Goal: Connect with others: Connect with others

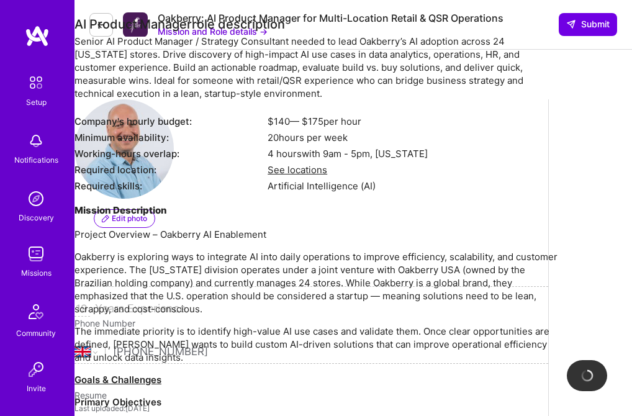
select select "GB"
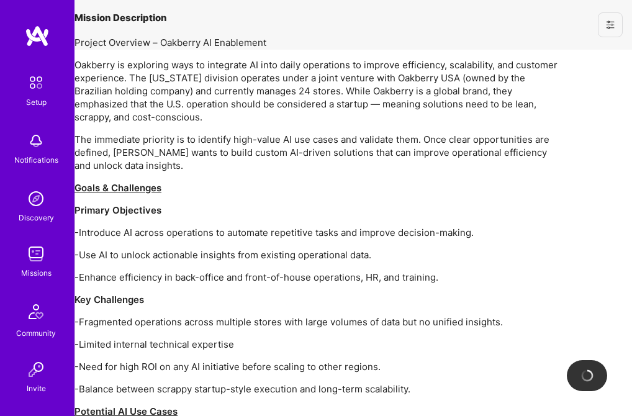
select select "GB"
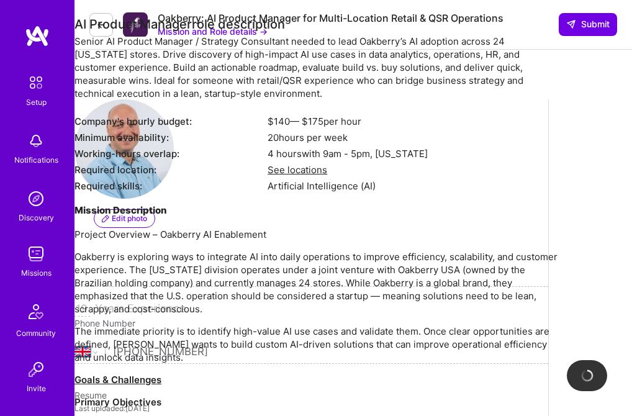
click at [33, 266] on img at bounding box center [36, 254] width 25 height 25
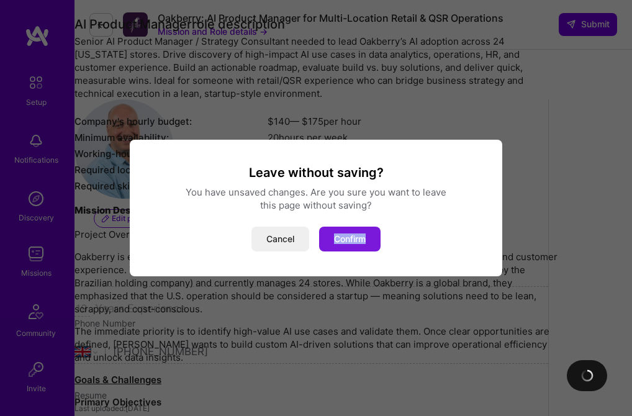
click at [345, 238] on button "Confirm" at bounding box center [349, 239] width 61 height 25
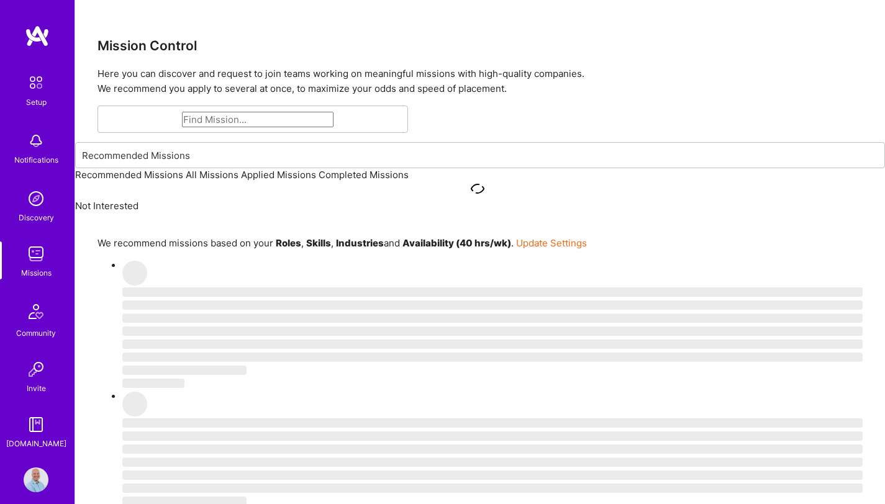
scroll to position [13, 0]
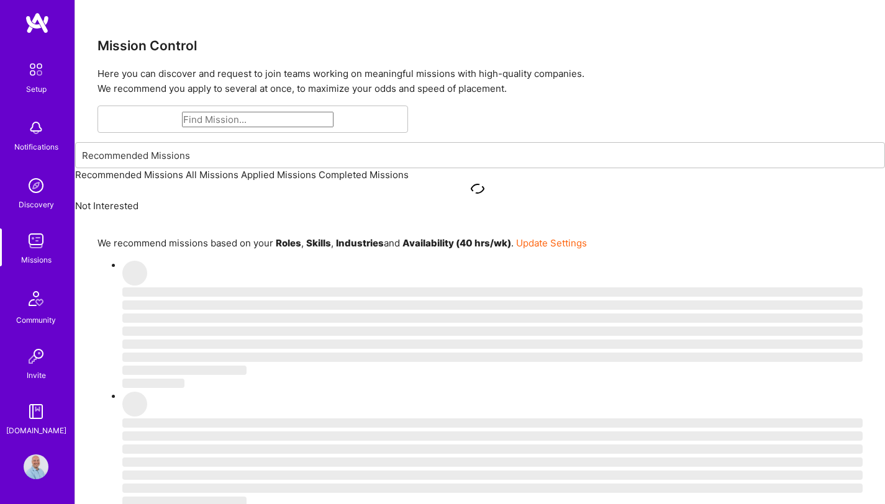
click at [29, 306] on img at bounding box center [36, 299] width 30 height 30
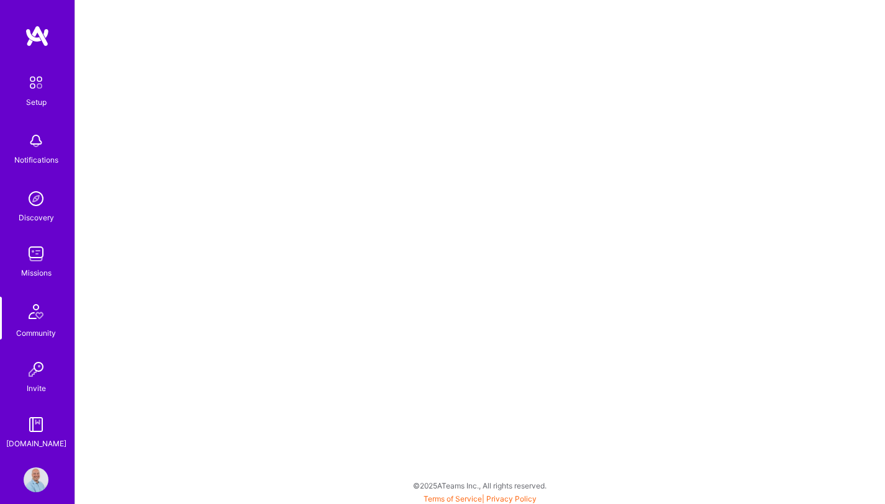
scroll to position [3, 0]
click at [25, 258] on img at bounding box center [36, 254] width 25 height 25
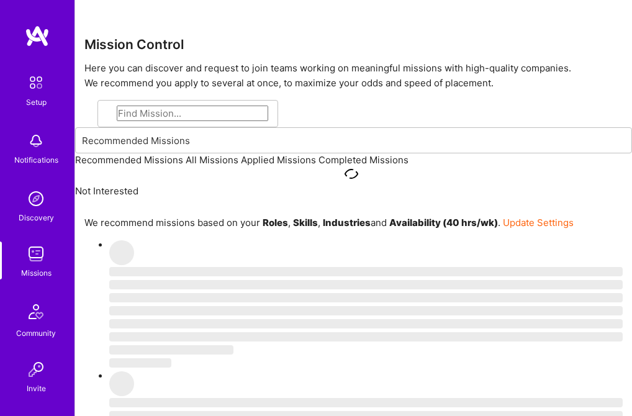
click at [32, 42] on img at bounding box center [37, 36] width 25 height 22
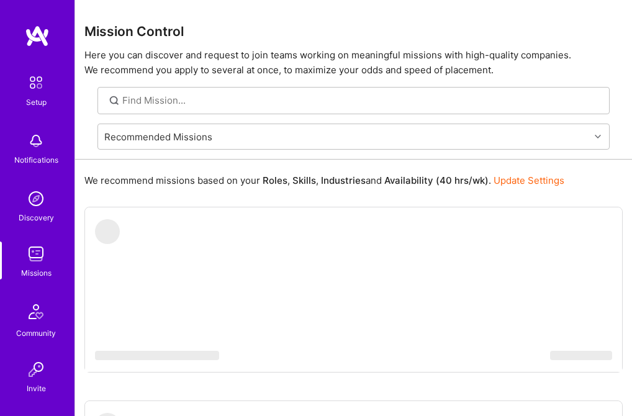
scroll to position [101, 0]
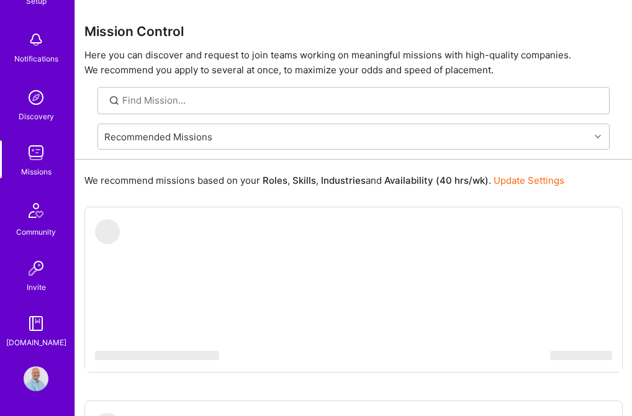
click at [25, 322] on img at bounding box center [36, 323] width 25 height 25
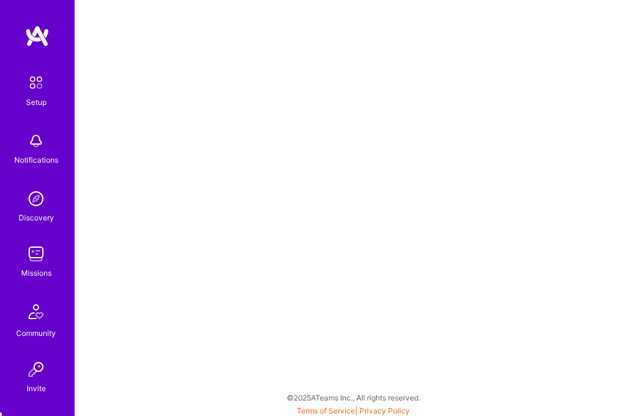
click at [31, 319] on img at bounding box center [36, 312] width 30 height 30
click at [38, 376] on img at bounding box center [36, 369] width 25 height 25
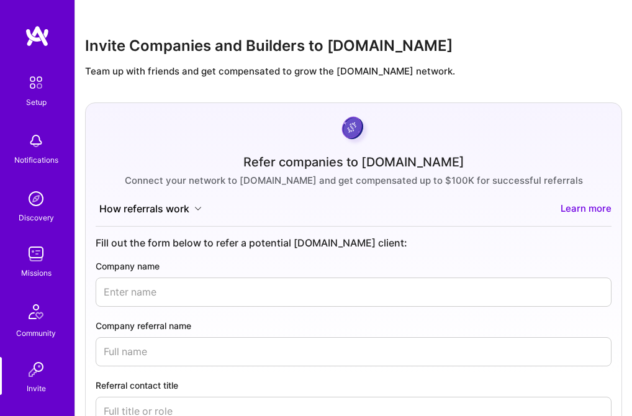
click at [40, 87] on img at bounding box center [36, 83] width 26 height 26
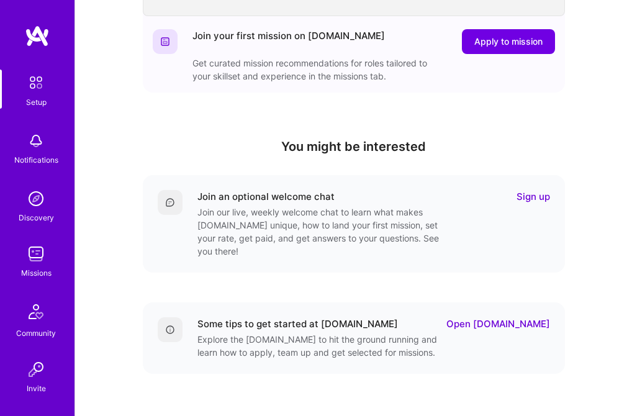
scroll to position [355, 0]
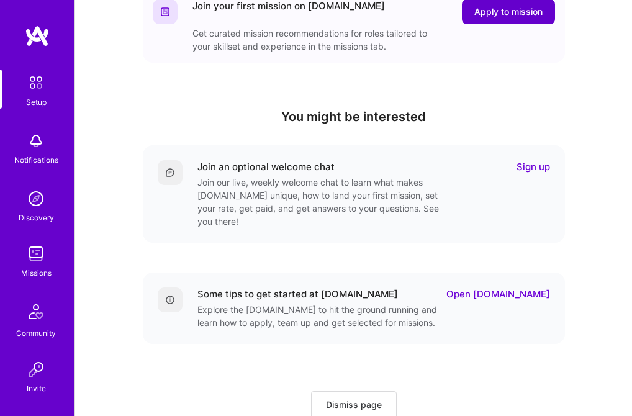
click at [514, 14] on span "Apply to mission" at bounding box center [508, 12] width 68 height 12
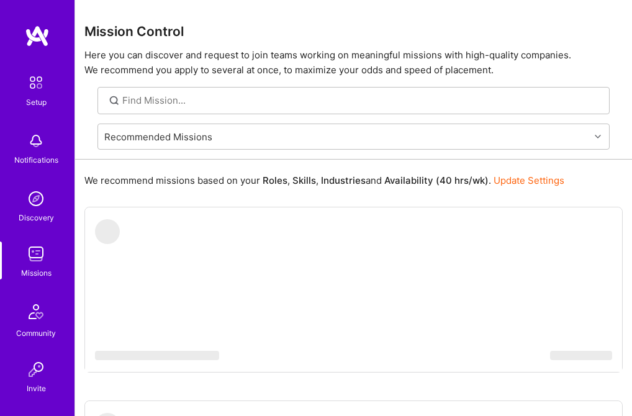
click at [29, 34] on img at bounding box center [37, 36] width 25 height 22
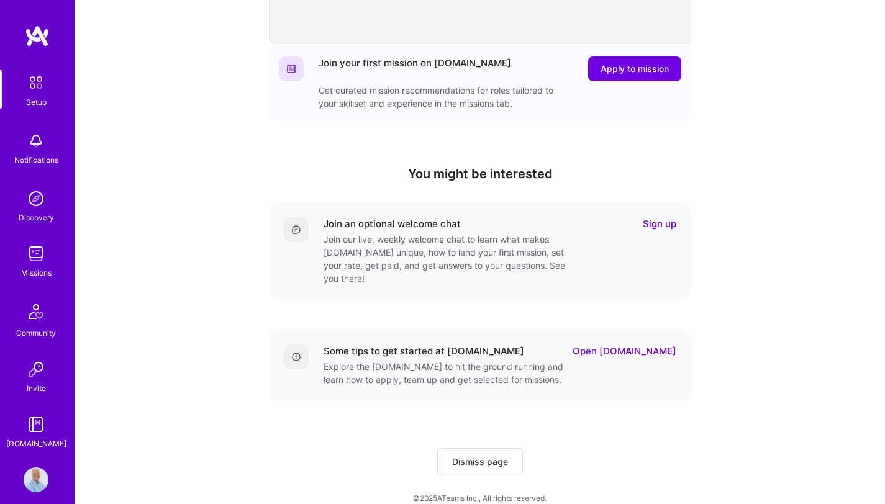
scroll to position [300, 0]
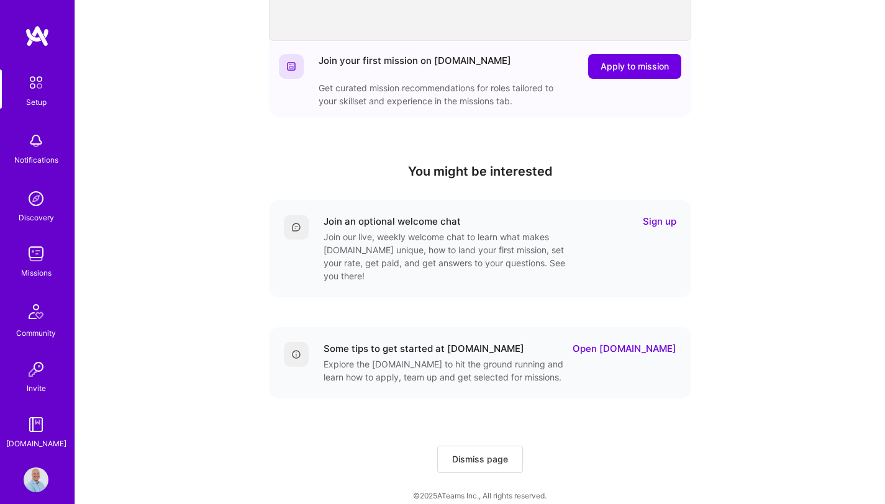
click at [656, 221] on link "Sign up" at bounding box center [660, 221] width 34 height 13
click at [37, 260] on img at bounding box center [36, 254] width 25 height 25
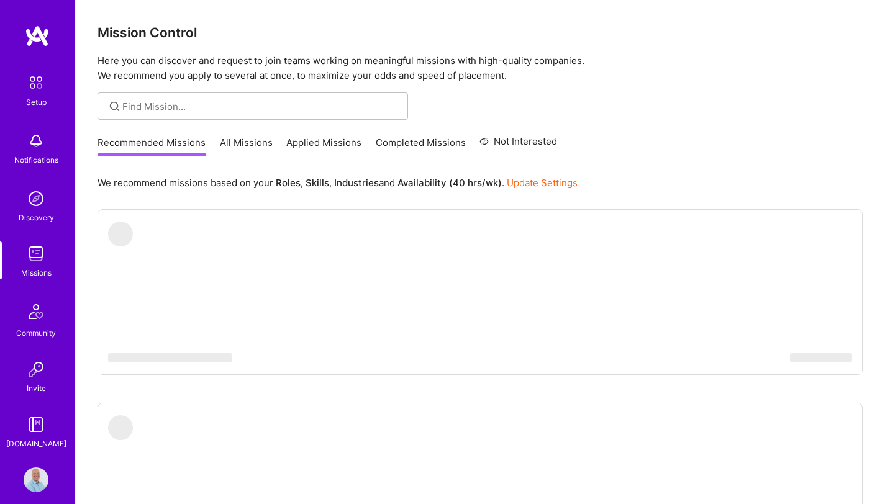
click at [245, 144] on link "All Missions" at bounding box center [246, 146] width 53 height 20
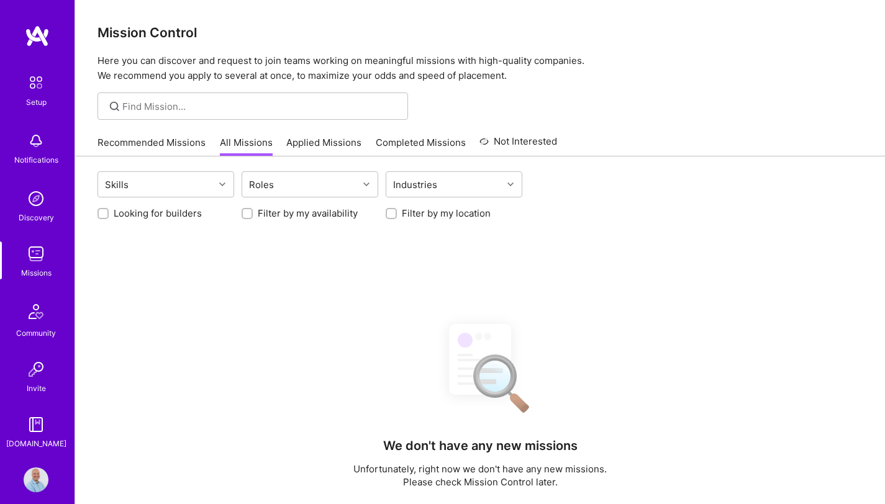
click at [174, 142] on link "Recommended Missions" at bounding box center [152, 146] width 108 height 20
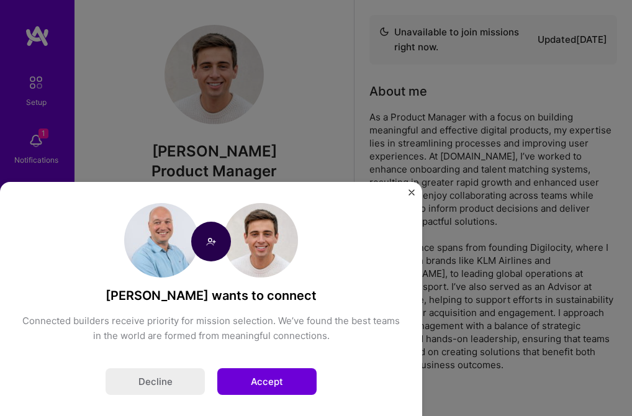
click at [317, 368] on button "Accept" at bounding box center [266, 381] width 99 height 27
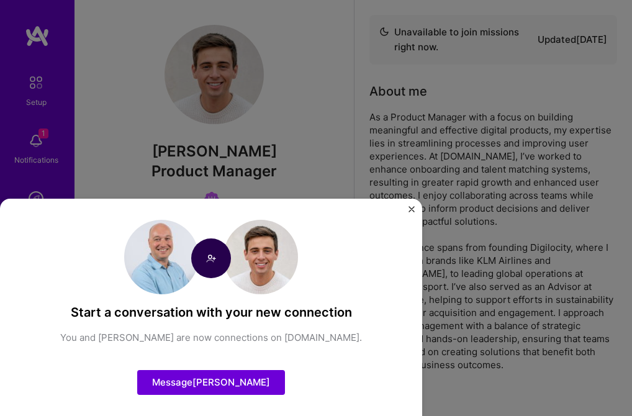
click at [285, 370] on button "Message [PERSON_NAME]" at bounding box center [211, 382] width 148 height 25
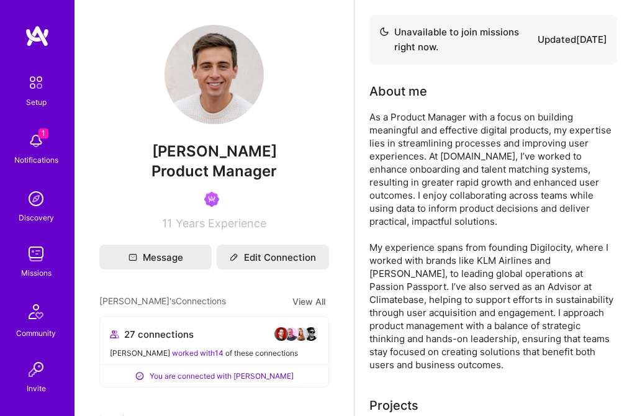
click at [24, 143] on img at bounding box center [36, 141] width 25 height 25
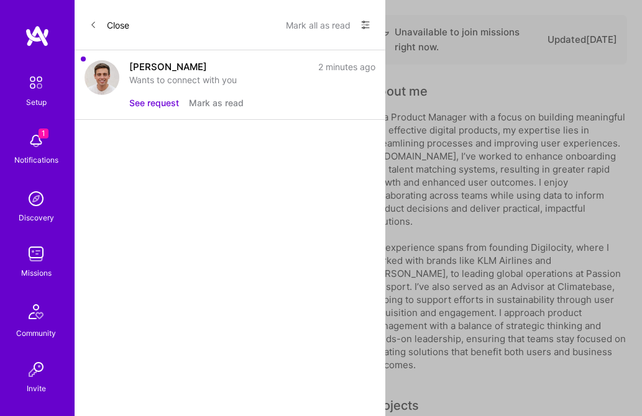
click at [166, 75] on div "Wants to connect with you" at bounding box center [252, 79] width 246 height 13
click at [122, 24] on button "Close" at bounding box center [109, 25] width 40 height 20
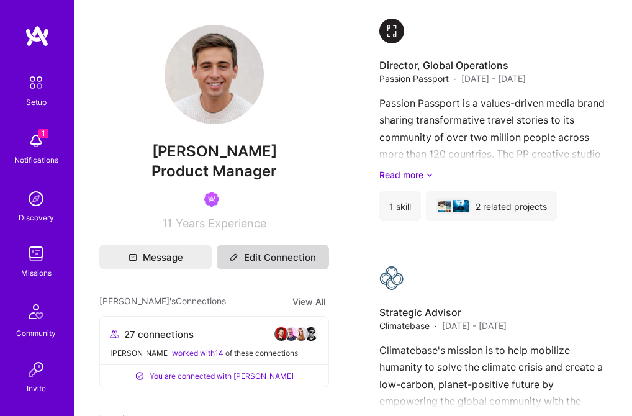
scroll to position [4512, 0]
click at [172, 350] on span "worked with 14" at bounding box center [198, 352] width 52 height 9
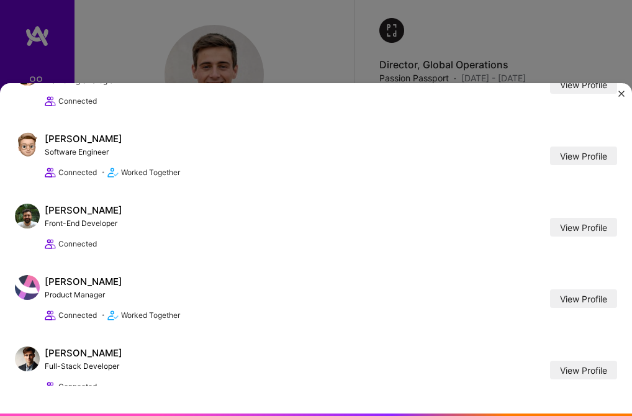
scroll to position [699, 0]
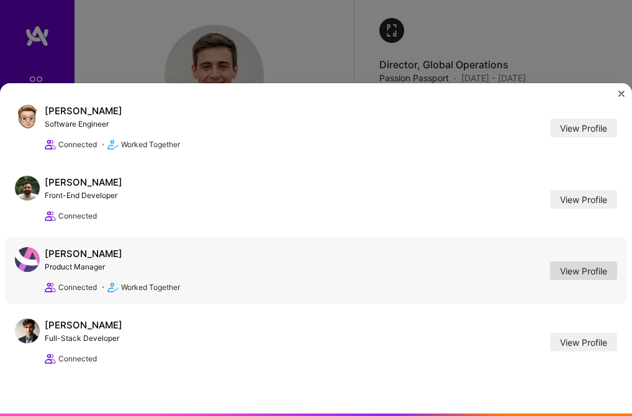
click at [550, 261] on link "View Profile" at bounding box center [583, 270] width 67 height 19
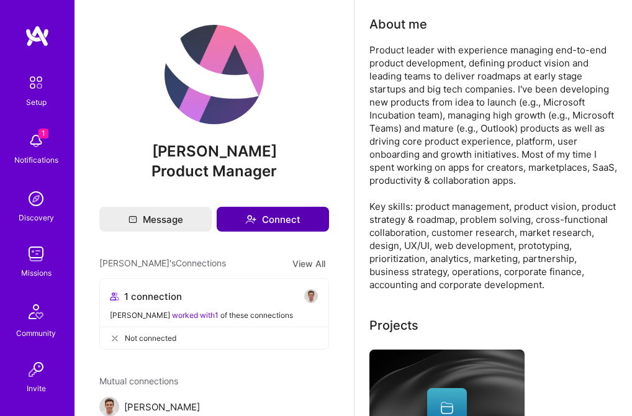
click at [252, 219] on button "Connect" at bounding box center [273, 219] width 112 height 25
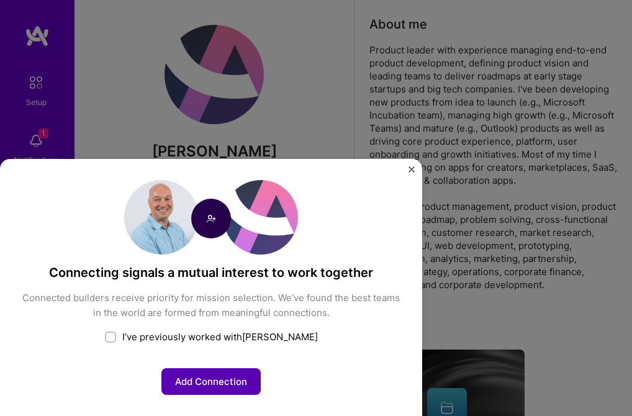
click at [261, 368] on button "Add Connection" at bounding box center [210, 381] width 99 height 27
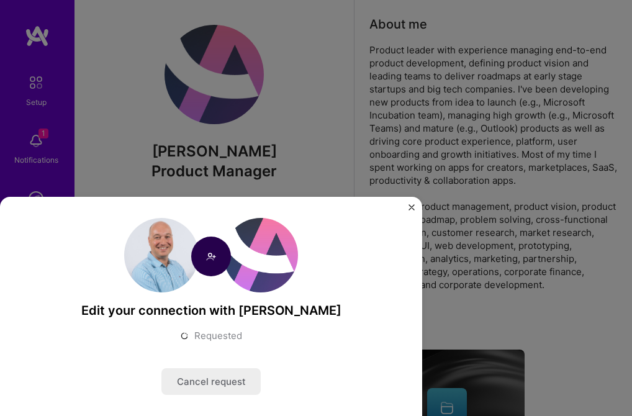
click at [415, 204] on img "Close" at bounding box center [412, 207] width 6 height 6
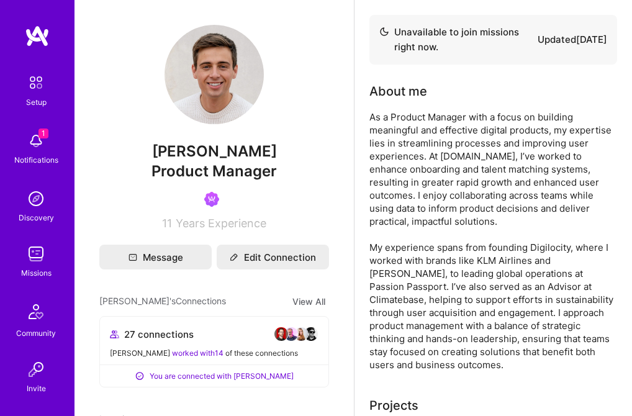
click at [172, 353] on span "worked with 14" at bounding box center [198, 352] width 52 height 9
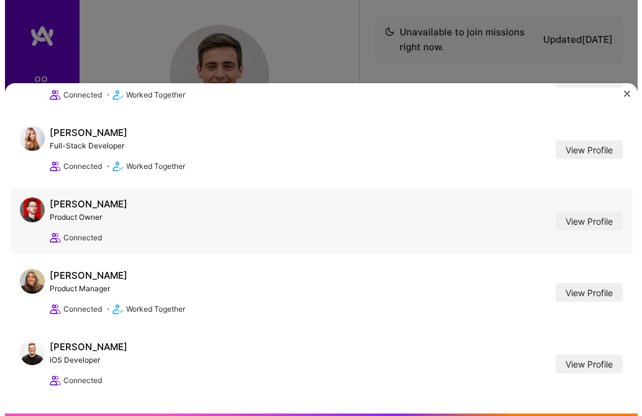
scroll to position [113, 0]
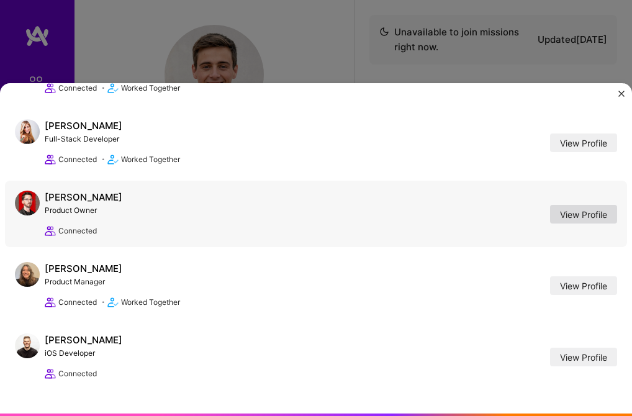
click at [550, 205] on link "View Profile" at bounding box center [583, 214] width 67 height 19
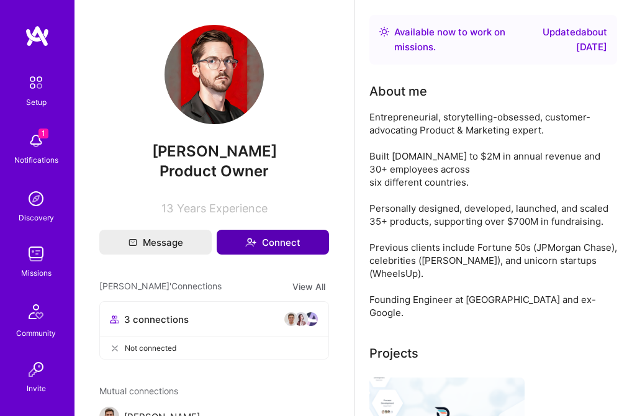
click at [271, 240] on button "Connect" at bounding box center [273, 242] width 112 height 25
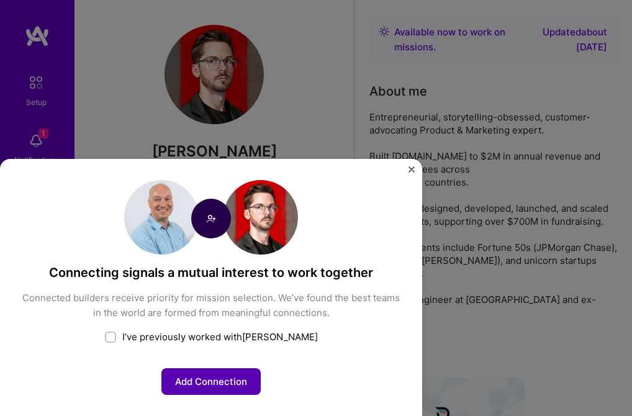
click at [261, 368] on button "Add Connection" at bounding box center [210, 381] width 99 height 27
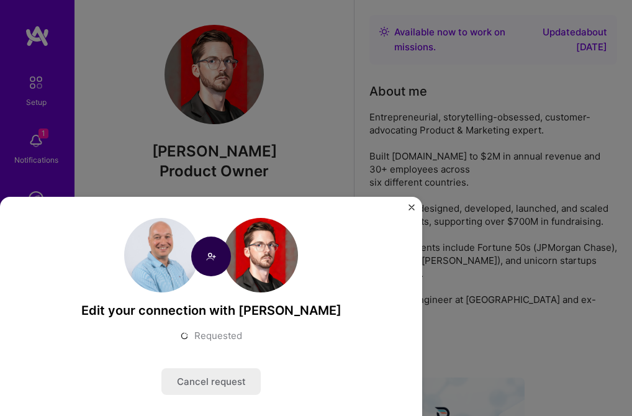
click at [415, 204] on img "Close" at bounding box center [412, 207] width 6 height 6
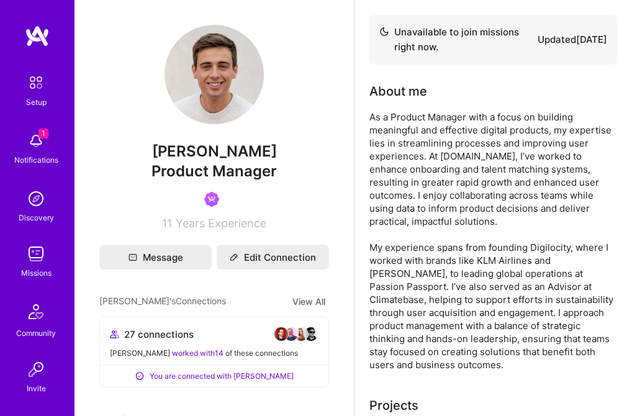
click at [172, 352] on span "worked with 14" at bounding box center [198, 352] width 52 height 9
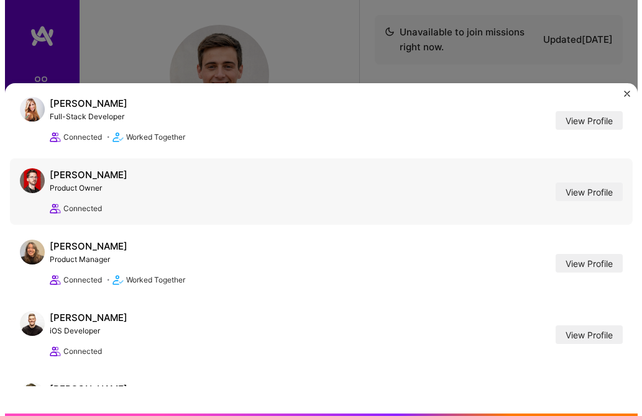
scroll to position [138, 0]
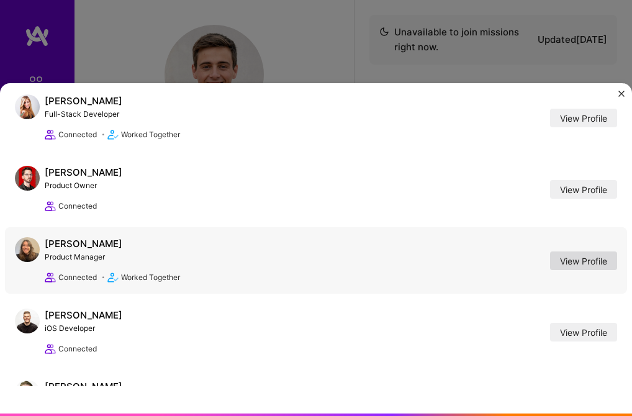
click at [550, 252] on link "View Profile" at bounding box center [583, 261] width 67 height 19
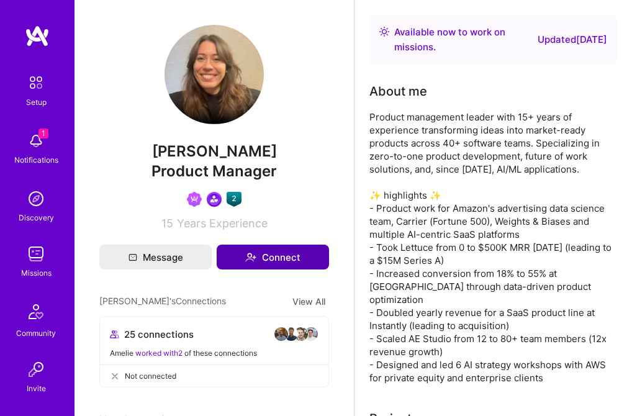
click at [266, 258] on button "Connect" at bounding box center [273, 257] width 112 height 25
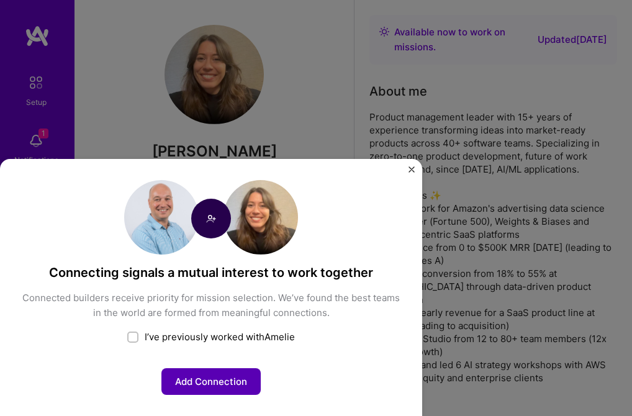
click at [261, 368] on button "Add Connection" at bounding box center [210, 381] width 99 height 27
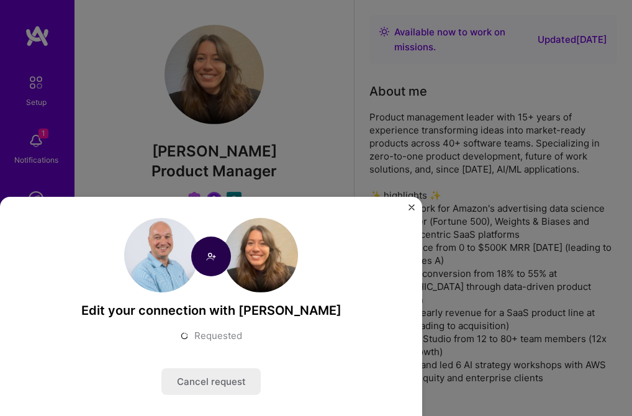
click at [415, 204] on img "Close" at bounding box center [412, 207] width 6 height 6
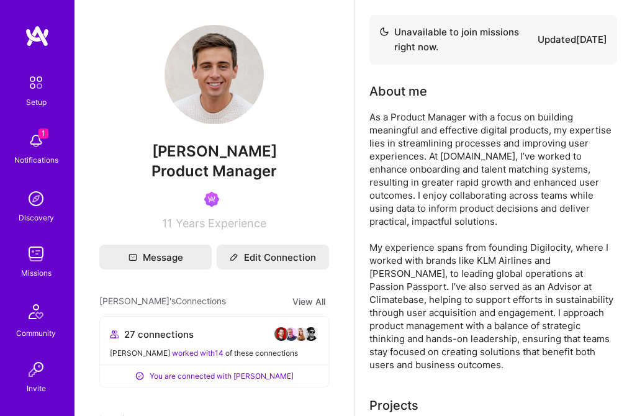
click at [196, 350] on div "Eliot worked with 14 of these connections" at bounding box center [214, 353] width 209 height 13
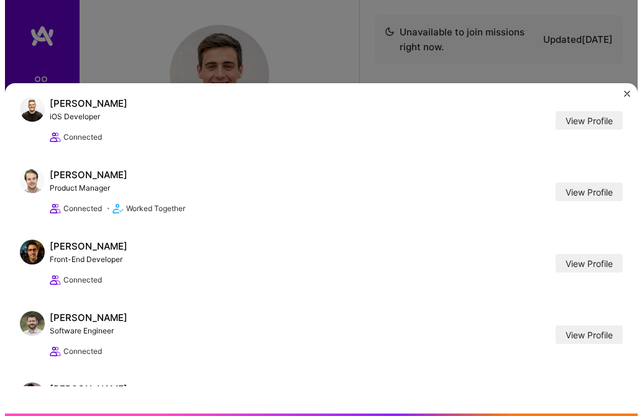
scroll to position [351, 0]
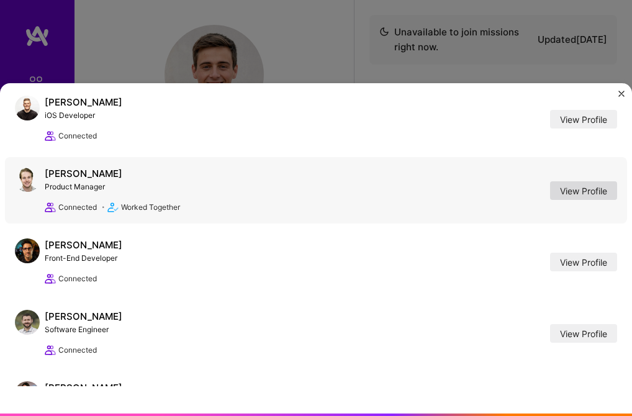
click at [550, 181] on link "View Profile" at bounding box center [583, 190] width 67 height 19
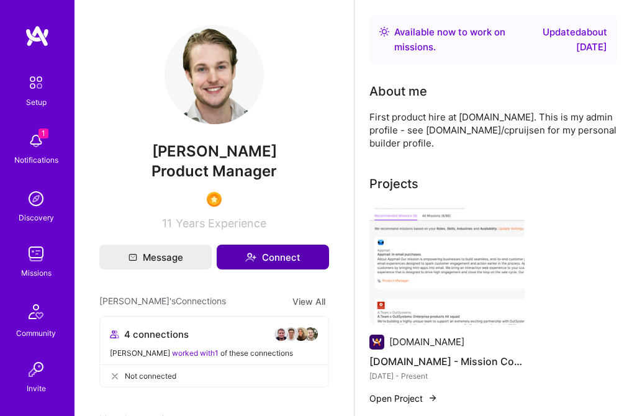
click at [262, 259] on button "Connect" at bounding box center [273, 257] width 112 height 25
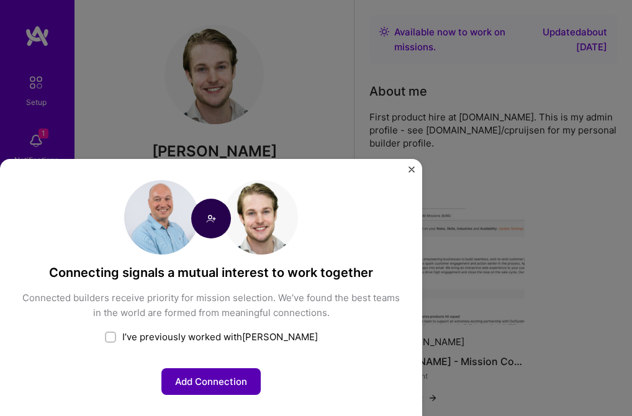
click at [261, 368] on button "Add Connection" at bounding box center [210, 381] width 99 height 27
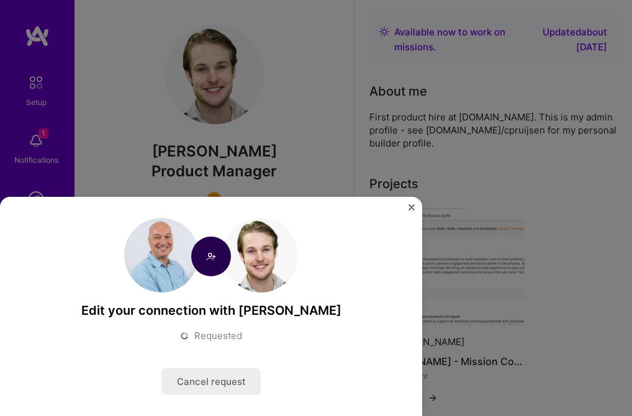
click at [415, 204] on img "Close" at bounding box center [412, 207] width 6 height 6
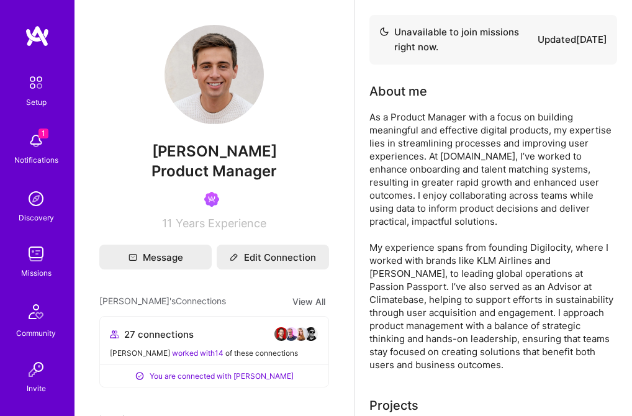
click at [193, 348] on div "Eliot worked with 14 of these connections" at bounding box center [214, 353] width 209 height 13
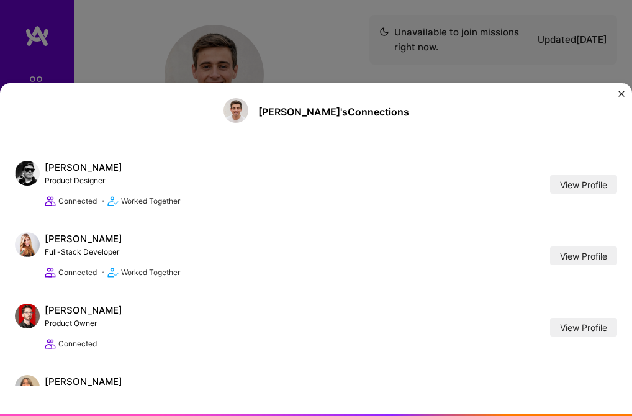
click at [619, 91] on img "Close" at bounding box center [622, 94] width 6 height 6
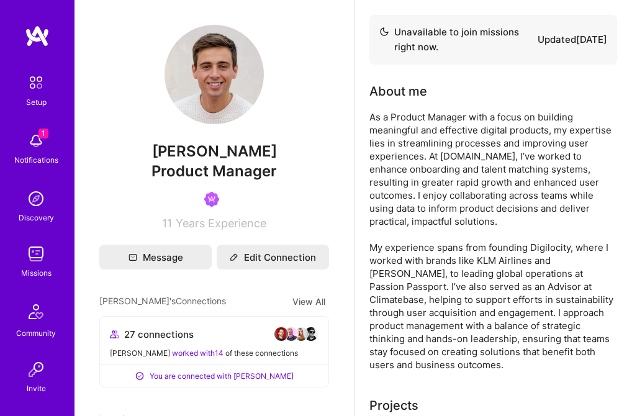
click at [29, 142] on img at bounding box center [36, 141] width 25 height 25
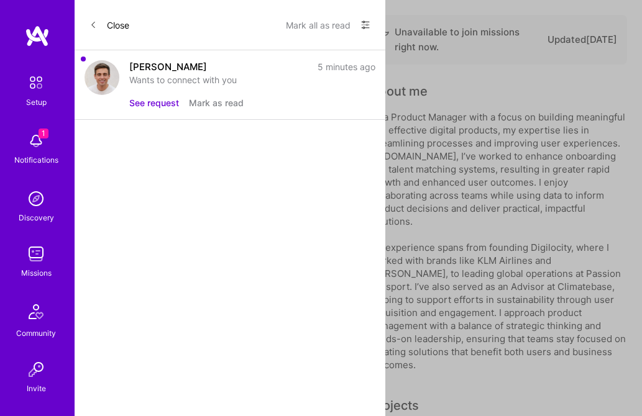
click at [161, 83] on div "Wants to connect with you" at bounding box center [252, 79] width 246 height 13
click at [157, 106] on button "See request" at bounding box center [154, 102] width 50 height 13
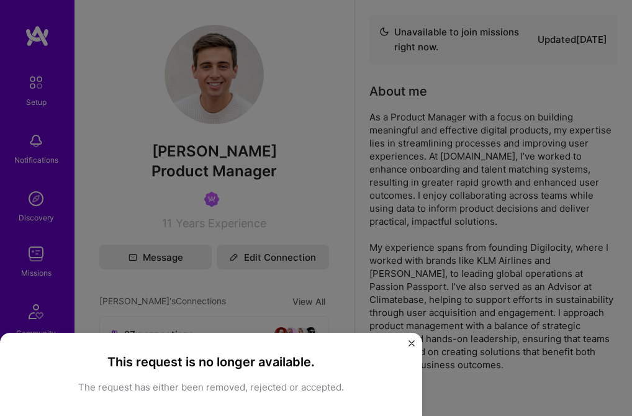
click at [415, 340] on img "Close" at bounding box center [412, 343] width 6 height 6
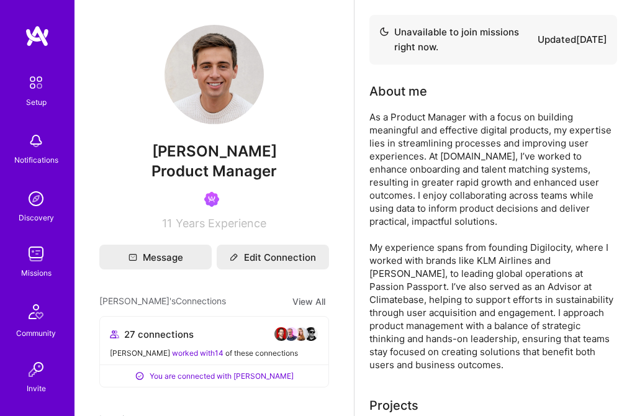
click at [29, 87] on img at bounding box center [36, 83] width 26 height 26
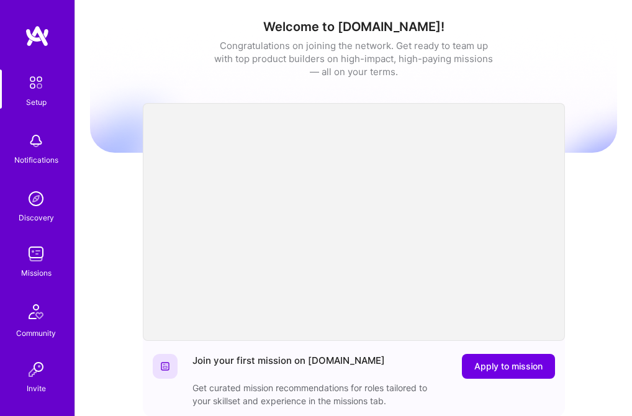
click at [27, 149] on img at bounding box center [36, 141] width 25 height 25
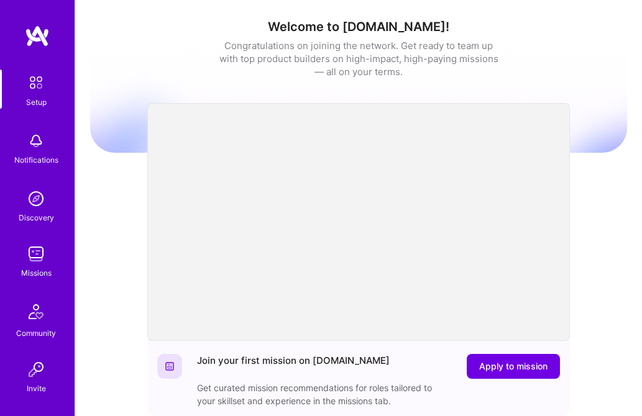
click at [29, 208] on img at bounding box center [36, 198] width 25 height 25
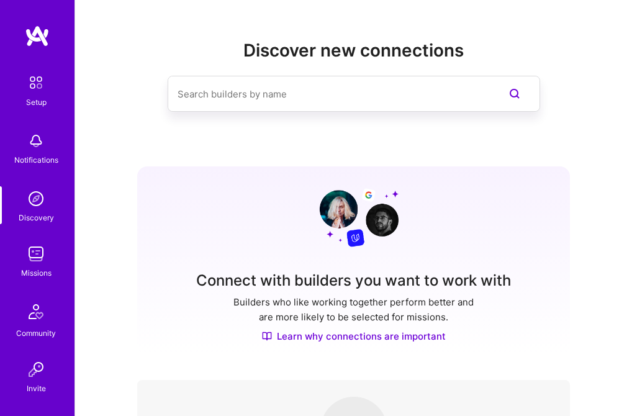
click at [25, 264] on img at bounding box center [36, 254] width 25 height 25
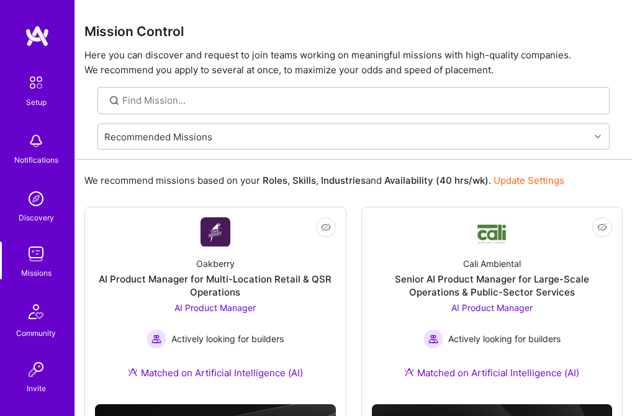
click at [30, 208] on img at bounding box center [36, 198] width 25 height 25
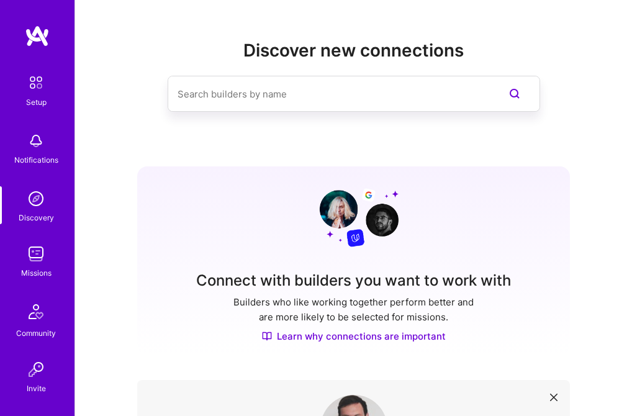
click at [34, 255] on img at bounding box center [36, 254] width 25 height 25
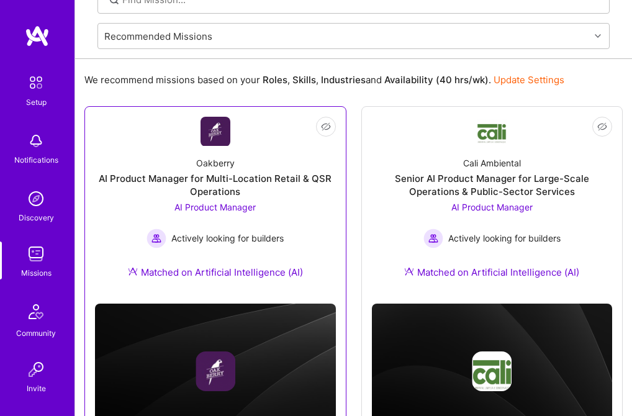
scroll to position [101, 0]
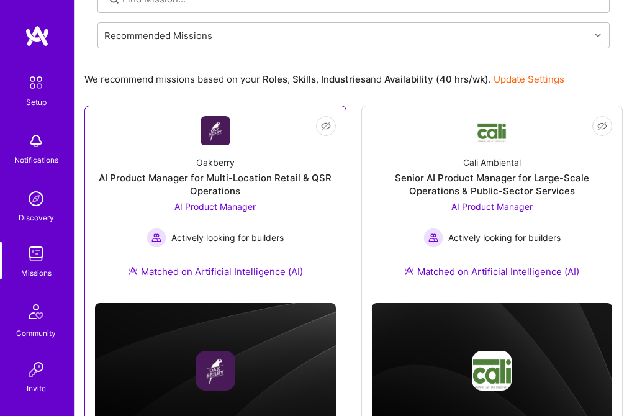
click at [215, 178] on div "AI Product Manager for Multi-Location Retail & QSR Operations" at bounding box center [215, 184] width 241 height 26
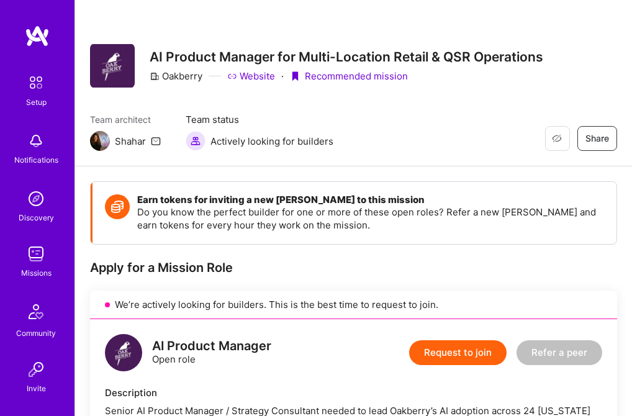
click at [155, 142] on icon at bounding box center [156, 141] width 10 height 10
